Goal: Task Accomplishment & Management: Use online tool/utility

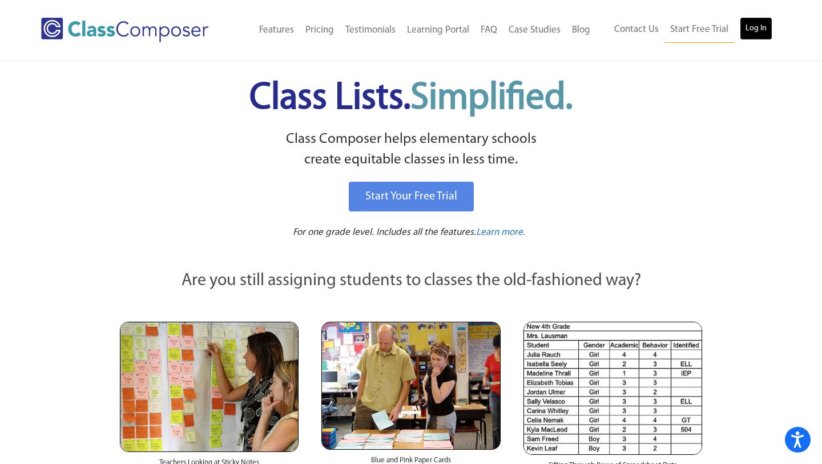
click at [757, 27] on link "Log In" at bounding box center [756, 28] width 33 height 23
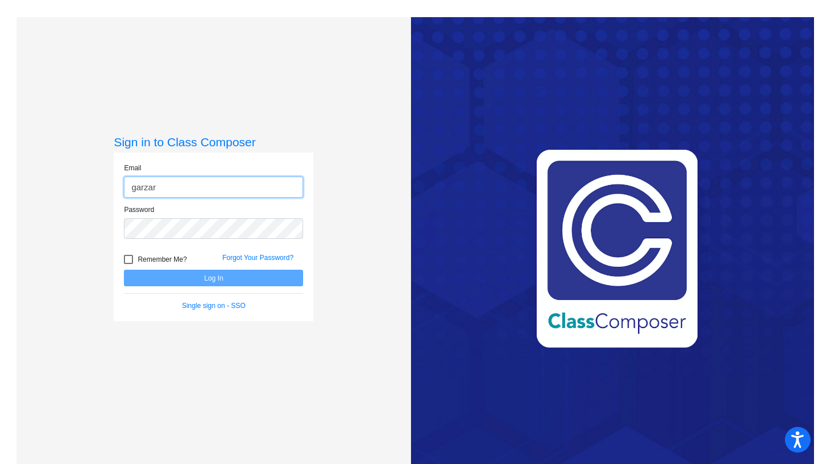
type input "[EMAIL_ADDRESS][DOMAIN_NAME]"
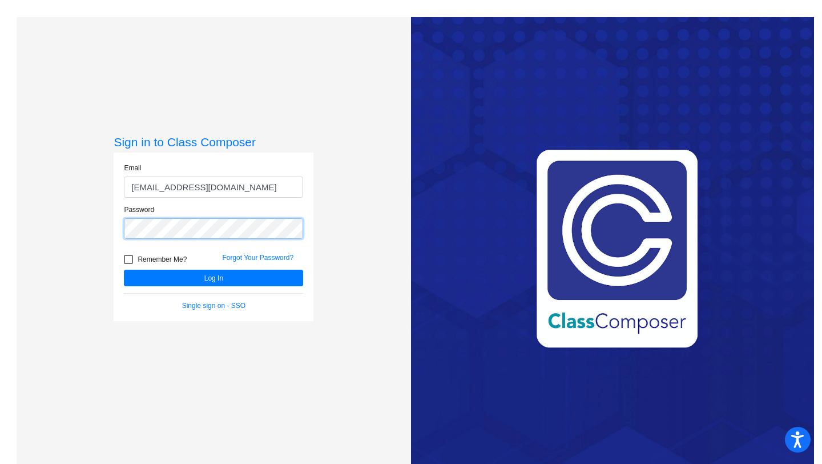
click at [124, 270] on button "Log In" at bounding box center [213, 278] width 179 height 17
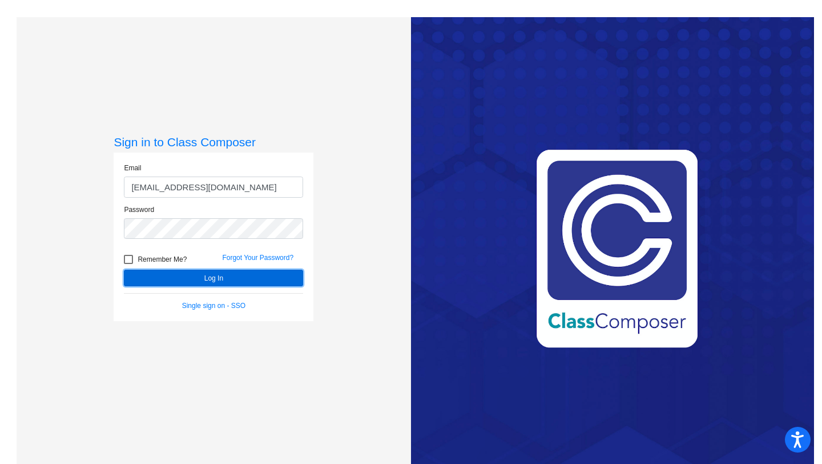
click at [203, 277] on button "Log In" at bounding box center [213, 278] width 179 height 17
click at [203, 279] on button "Log In" at bounding box center [213, 278] width 179 height 17
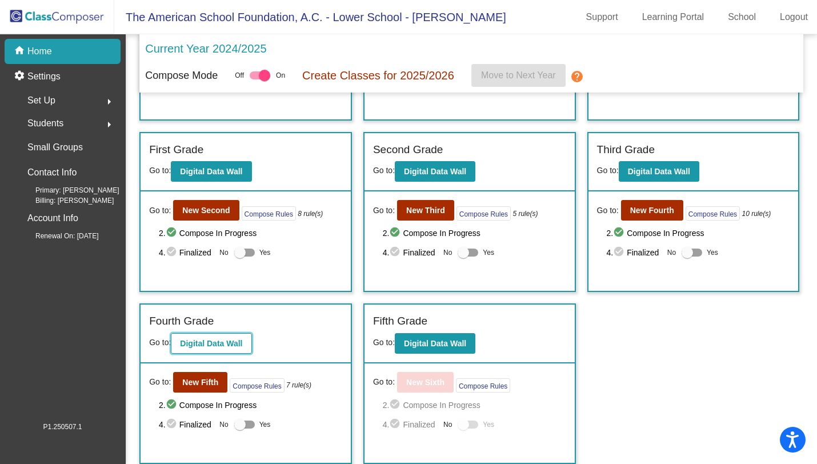
click at [210, 344] on b "Digital Data Wall" at bounding box center [211, 343] width 62 height 9
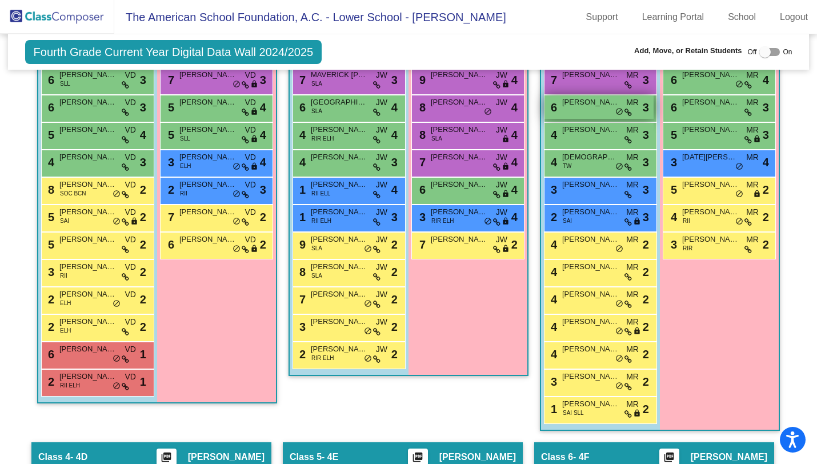
scroll to position [480, 0]
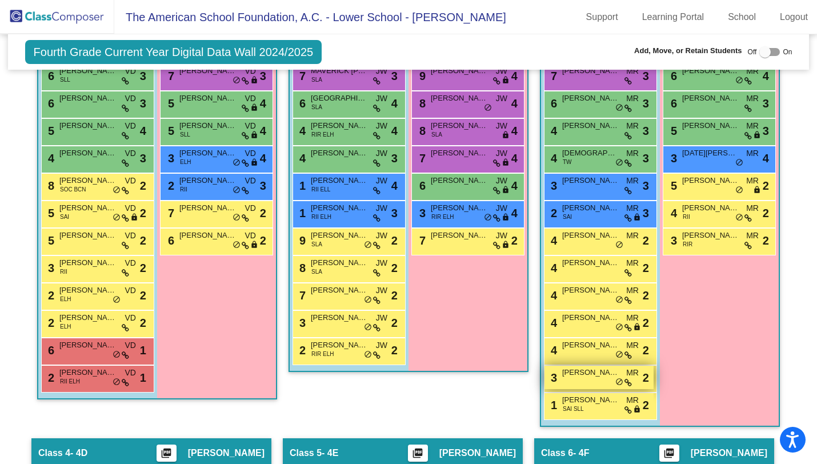
click at [595, 378] on span "FELIX BLANCO" at bounding box center [590, 372] width 57 height 11
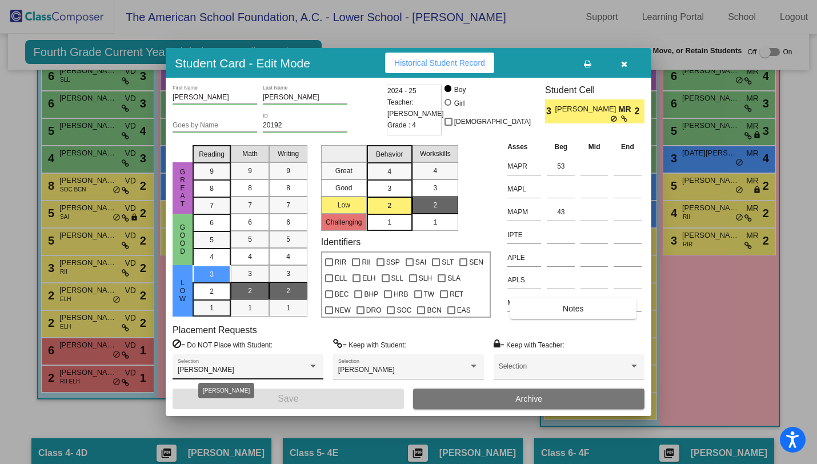
click at [312, 367] on div at bounding box center [313, 366] width 6 height 3
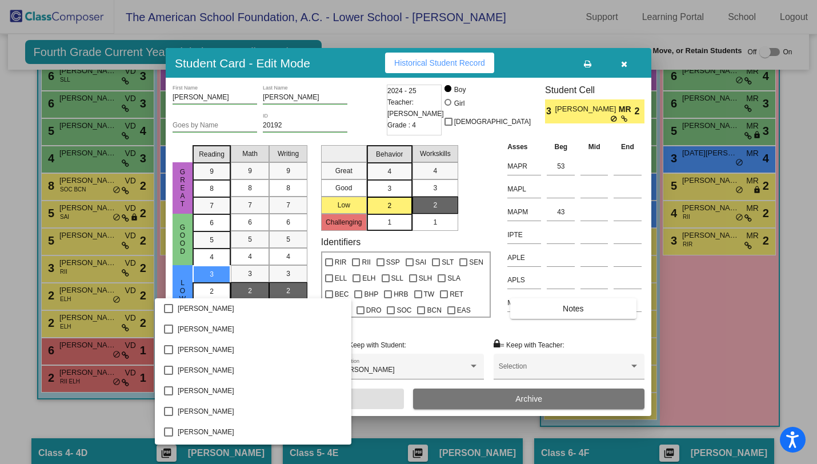
scroll to position [3597, 0]
click at [303, 347] on span "THOMAS ALEXANDER PRIESTLEY" at bounding box center [260, 350] width 164 height 21
click at [171, 350] on mat-pseudo-checkbox at bounding box center [168, 350] width 9 height 9
click at [624, 62] on div at bounding box center [408, 232] width 817 height 464
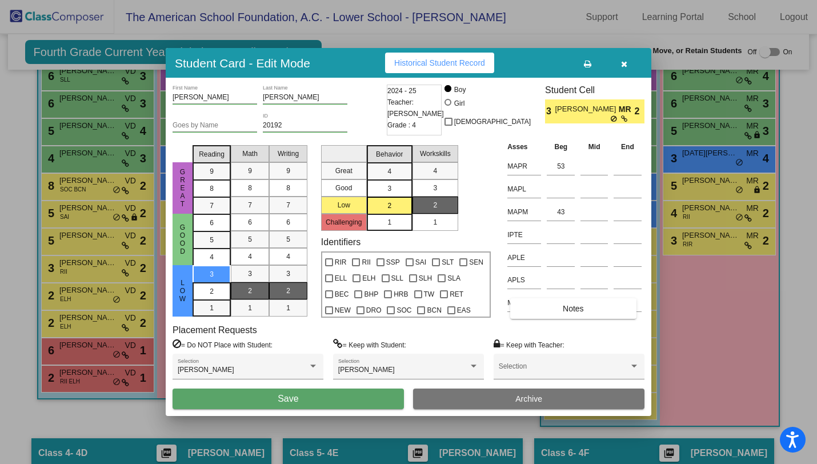
click at [513, 18] on div at bounding box center [408, 232] width 817 height 464
